Goal: Find specific page/section: Find specific page/section

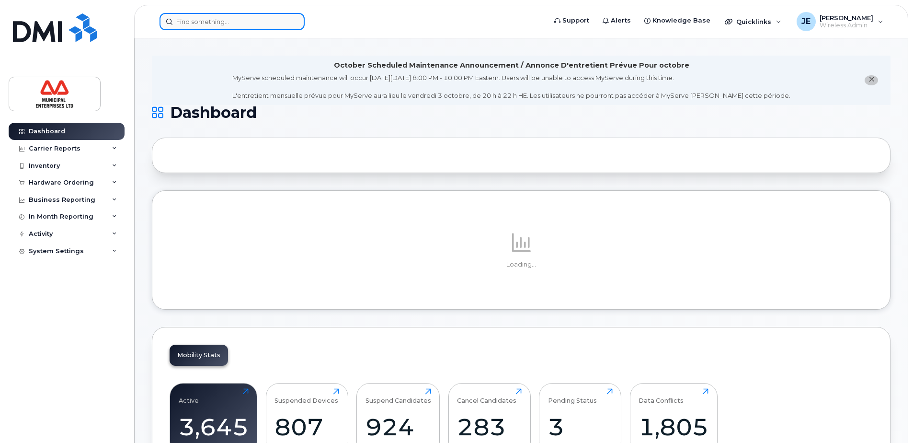
click at [256, 24] on input at bounding box center [232, 21] width 145 height 17
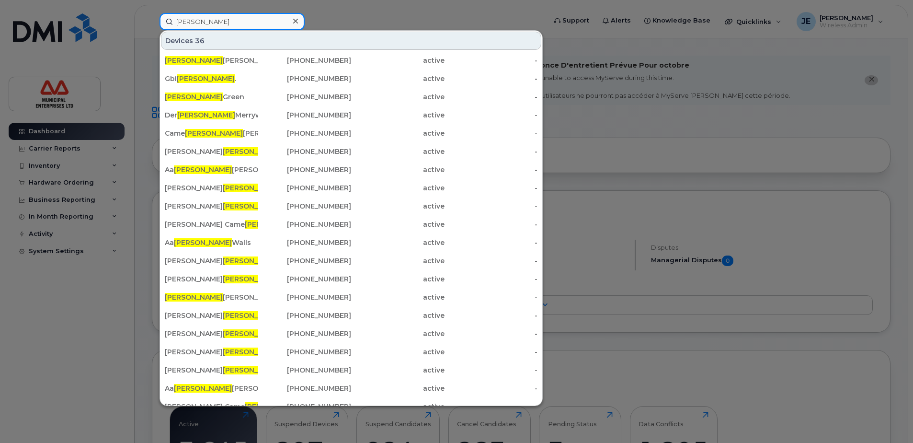
type input "[PERSON_NAME]"
click at [439, 40] on div "Devices 36" at bounding box center [351, 41] width 380 height 18
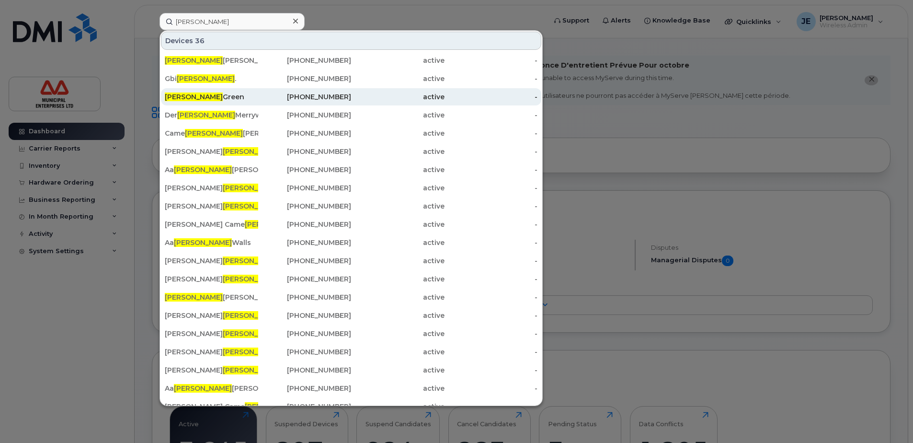
click at [203, 99] on div "[PERSON_NAME]" at bounding box center [211, 97] width 93 height 10
